Goal: Task Accomplishment & Management: Use online tool/utility

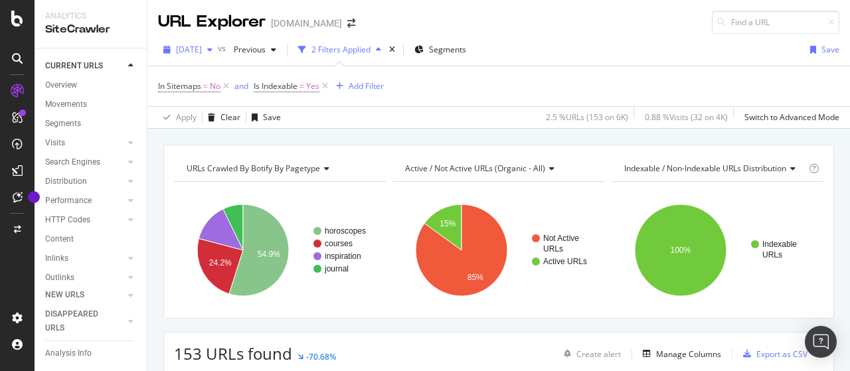
click at [202, 48] on span "[DATE]" at bounding box center [189, 49] width 26 height 11
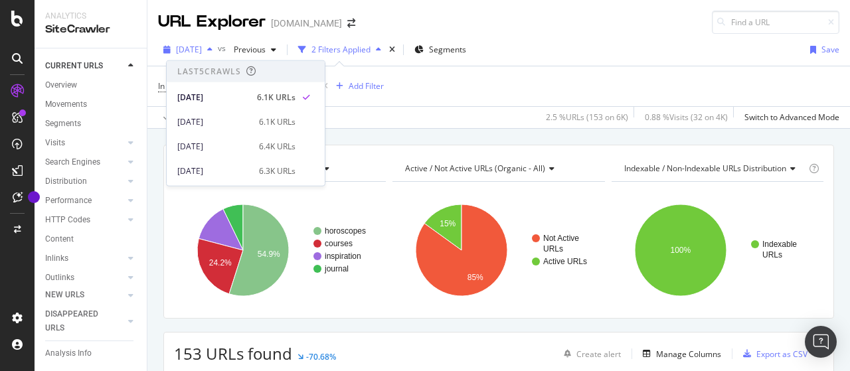
click at [202, 48] on span "[DATE]" at bounding box center [189, 49] width 26 height 11
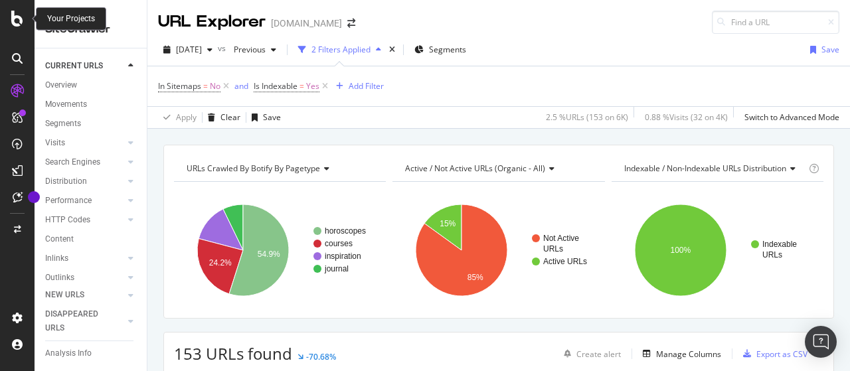
click at [23, 23] on icon at bounding box center [17, 19] width 12 height 16
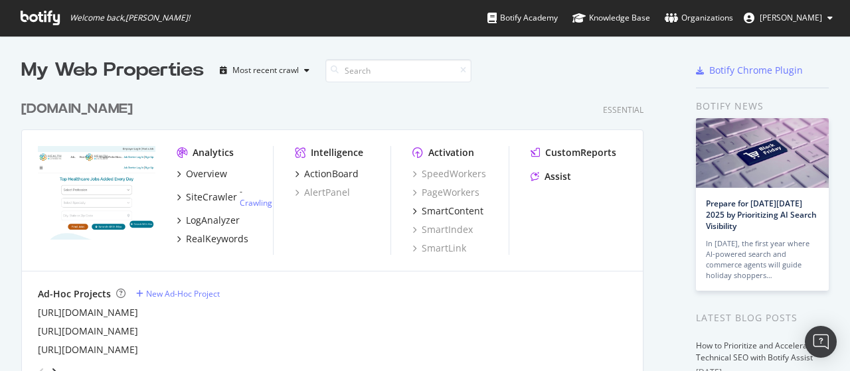
scroll to position [361, 829]
click at [358, 70] on input at bounding box center [398, 70] width 146 height 23
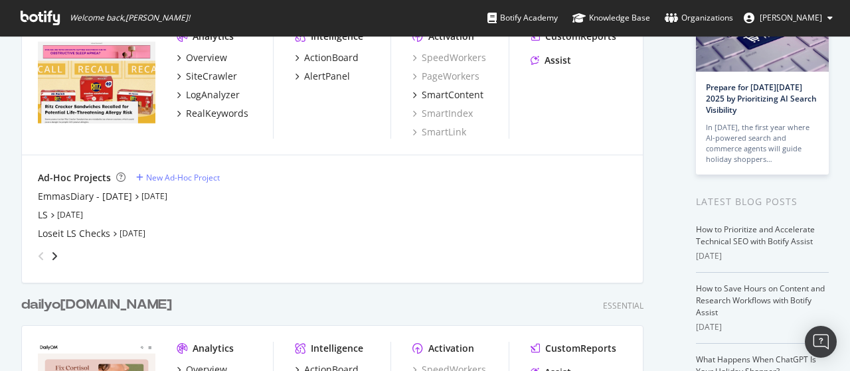
scroll to position [199, 0]
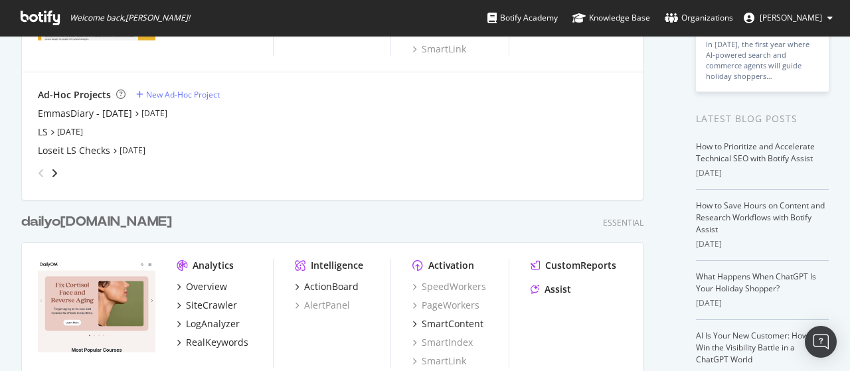
type input "dailyo"
click at [91, 219] on div "dailyo [DOMAIN_NAME]" at bounding box center [96, 221] width 151 height 19
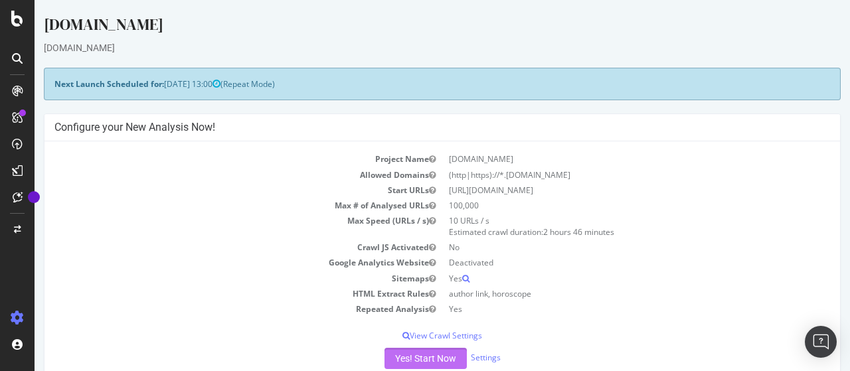
click at [420, 352] on button "Yes! Start Now" at bounding box center [425, 358] width 82 height 21
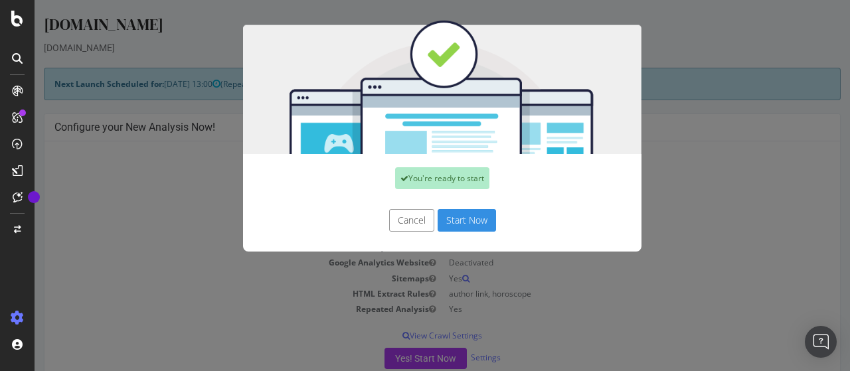
click at [454, 218] on button "Start Now" at bounding box center [467, 220] width 58 height 23
